Goal: Navigation & Orientation: Go to known website

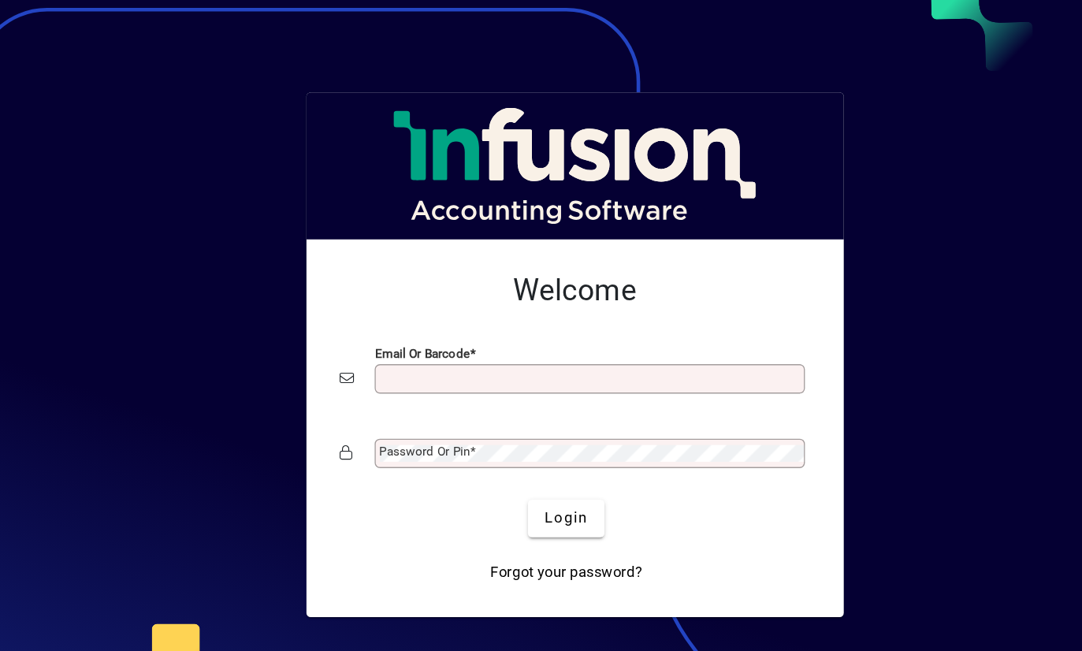
click at [447, 333] on input "Email or Barcode" at bounding box center [554, 339] width 318 height 13
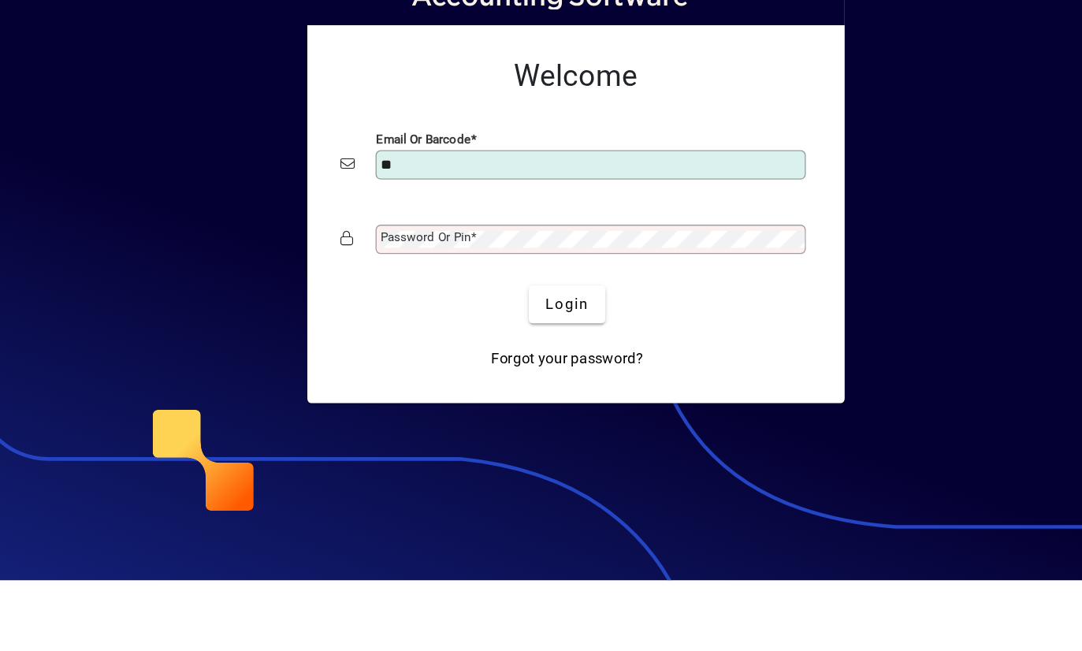
type input "*"
type input "**********"
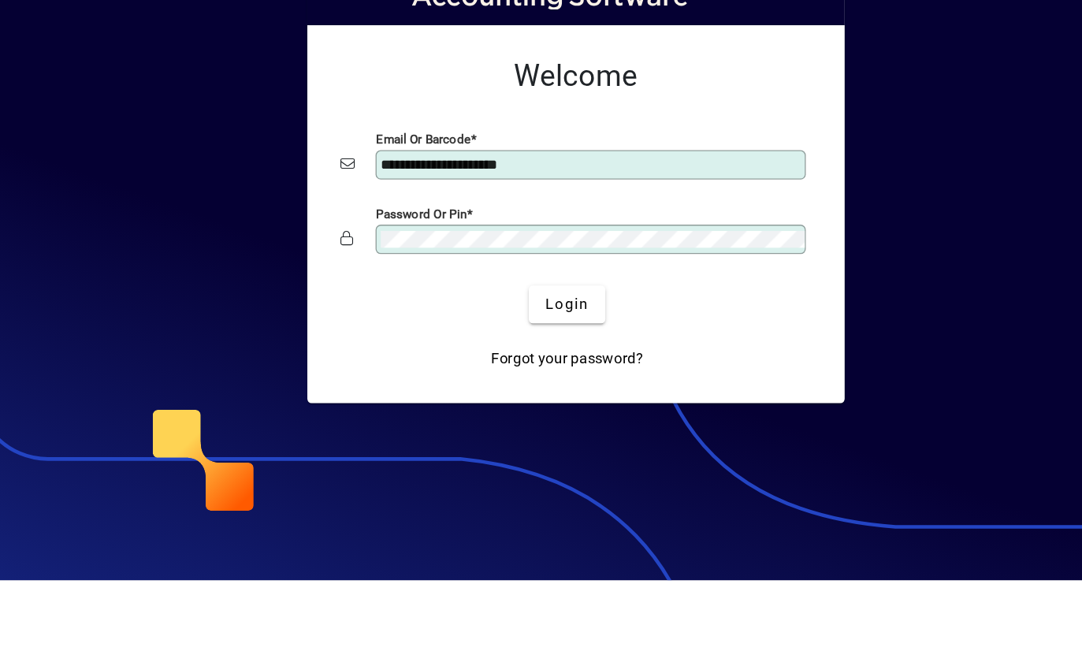
click at [519, 435] on span "Login" at bounding box center [535, 443] width 32 height 17
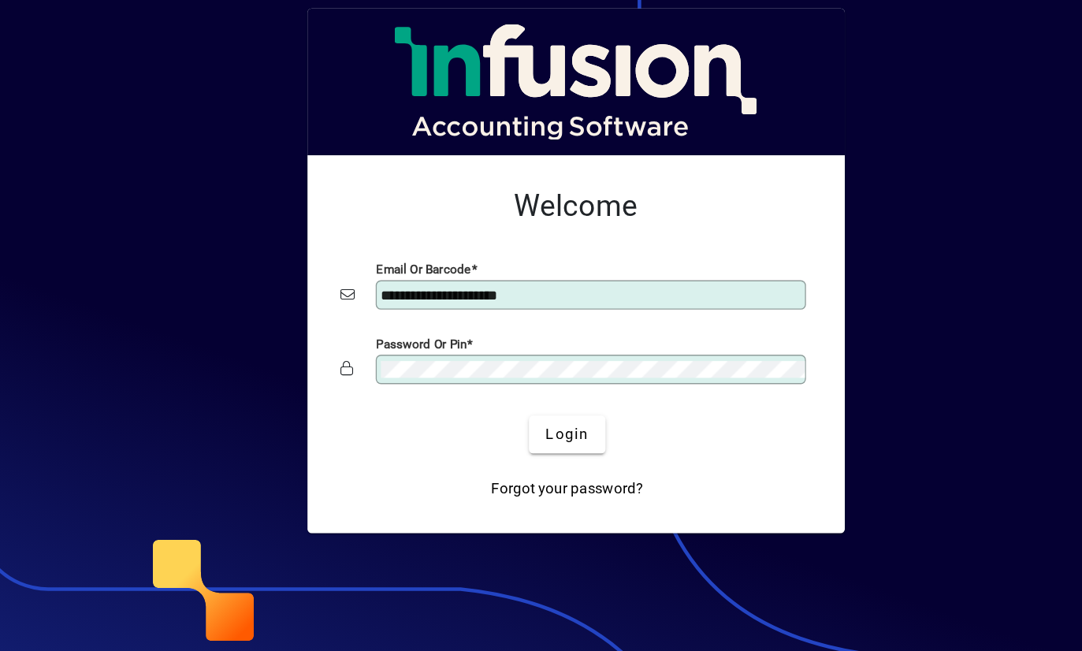
click at [519, 435] on span "Login" at bounding box center [535, 443] width 32 height 17
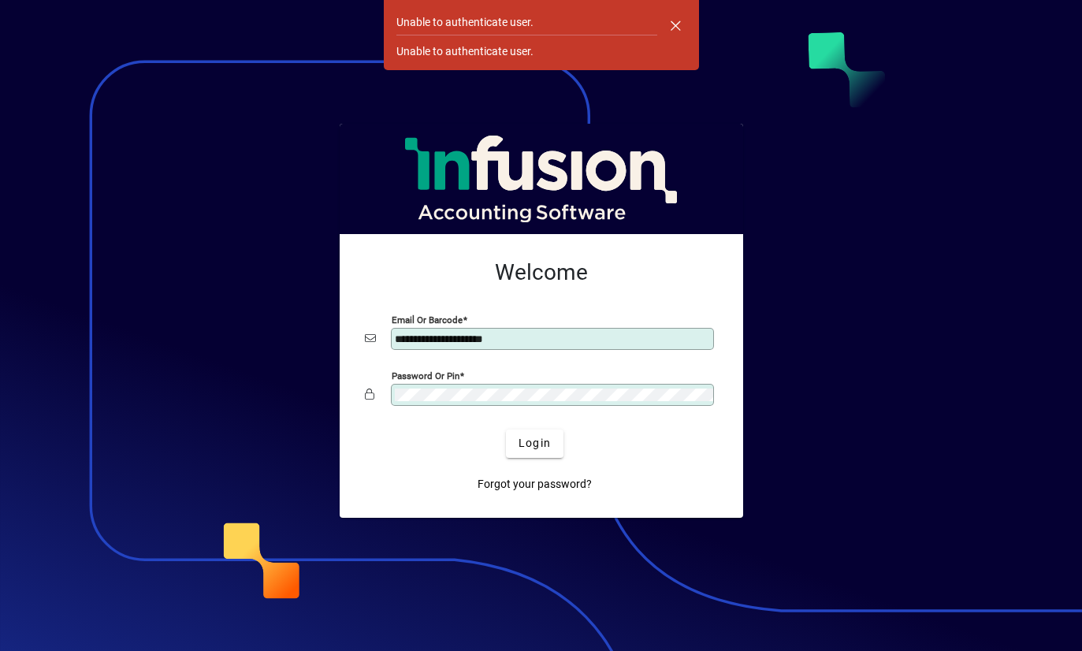
click at [538, 442] on span "Login" at bounding box center [535, 443] width 32 height 17
